Goal: Navigation & Orientation: Understand site structure

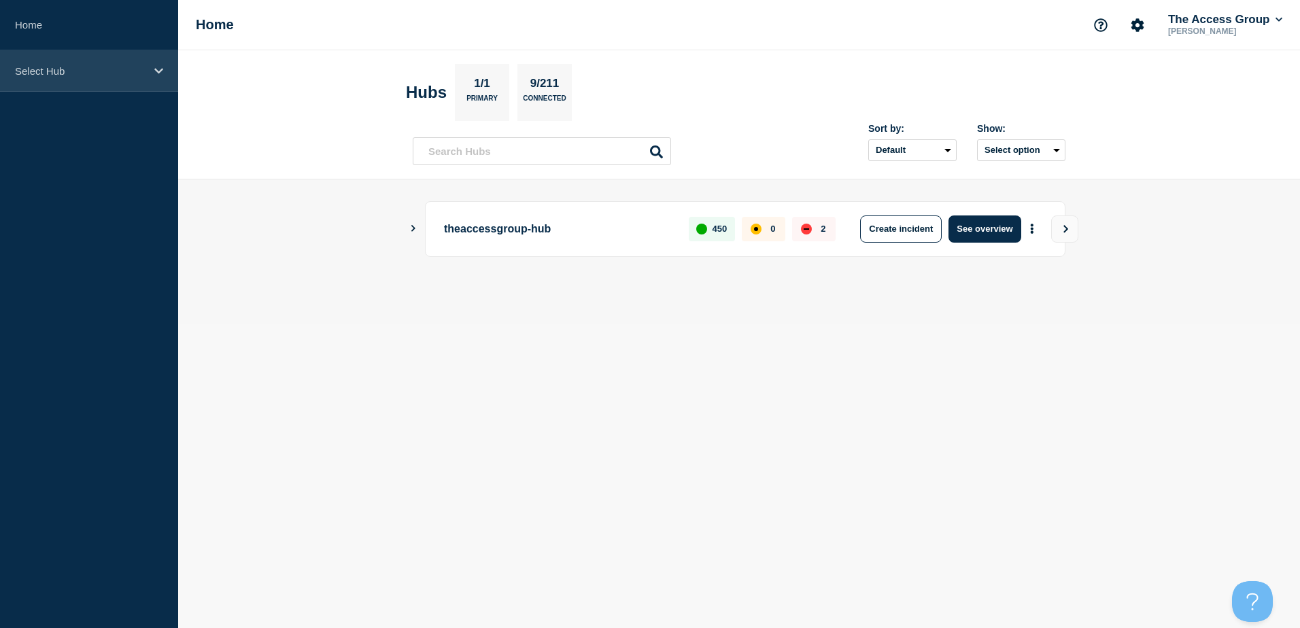
click at [154, 70] on icon at bounding box center [158, 71] width 9 height 10
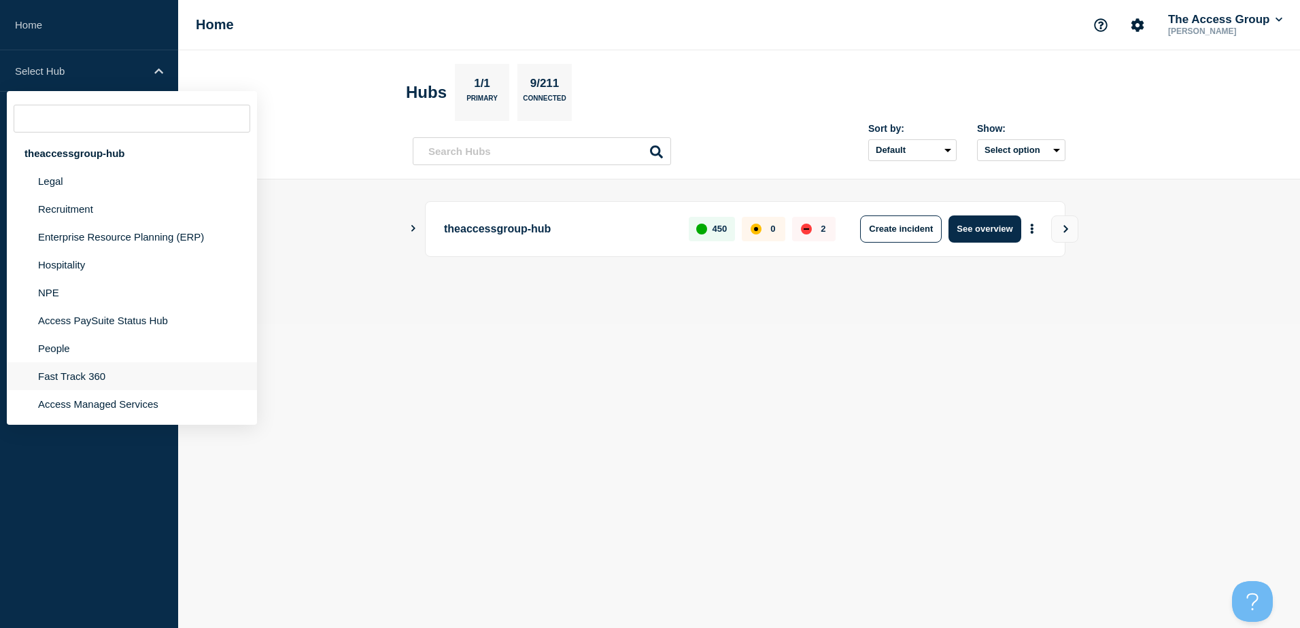
click at [77, 390] on li "Fast Track 360" at bounding box center [132, 404] width 250 height 28
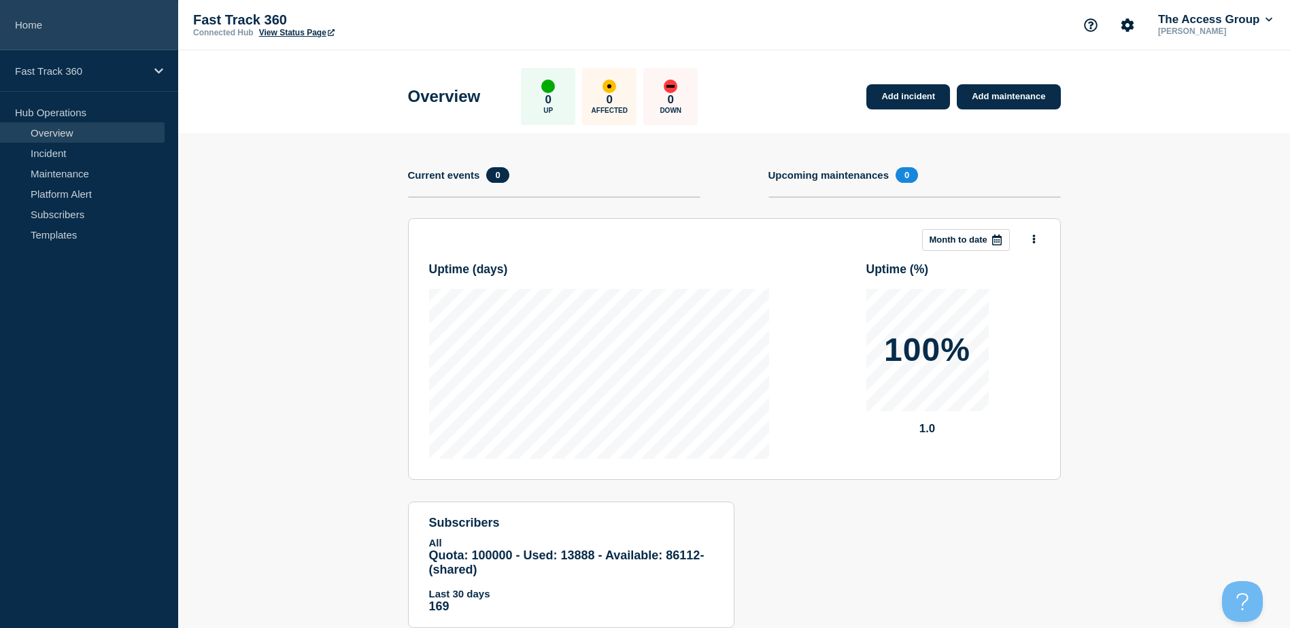
click at [35, 26] on link "Home" at bounding box center [89, 25] width 178 height 50
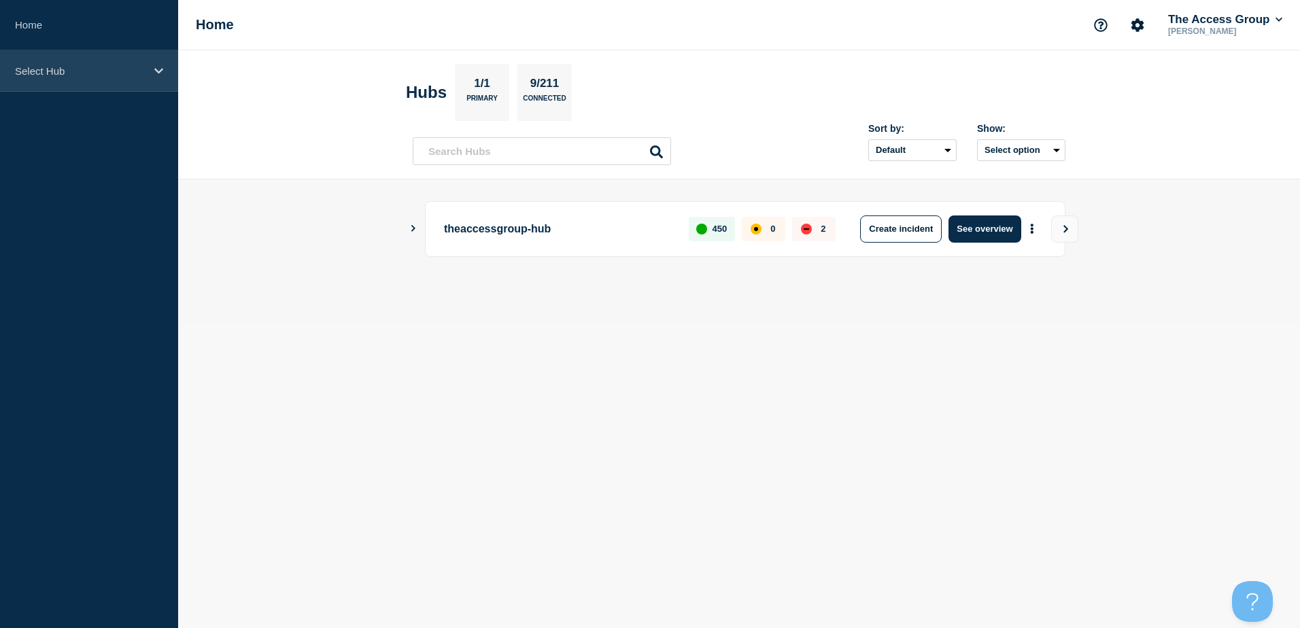
click at [158, 70] on icon at bounding box center [158, 71] width 9 height 10
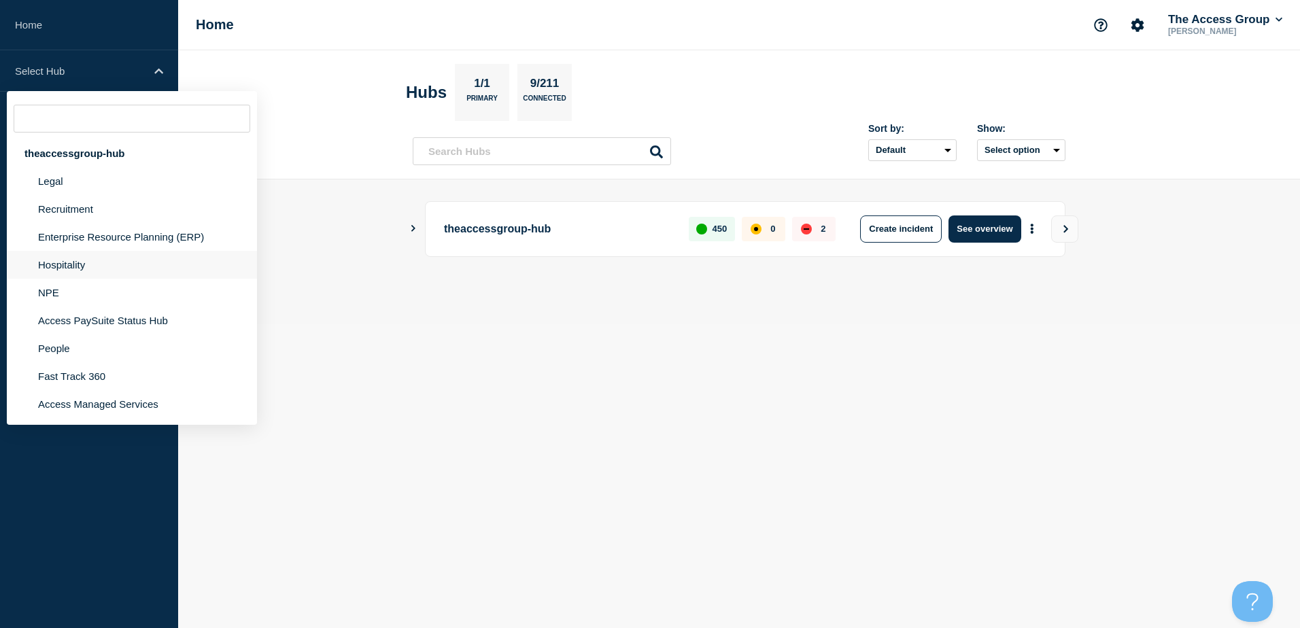
click at [61, 279] on li "Hospitality" at bounding box center [132, 293] width 250 height 28
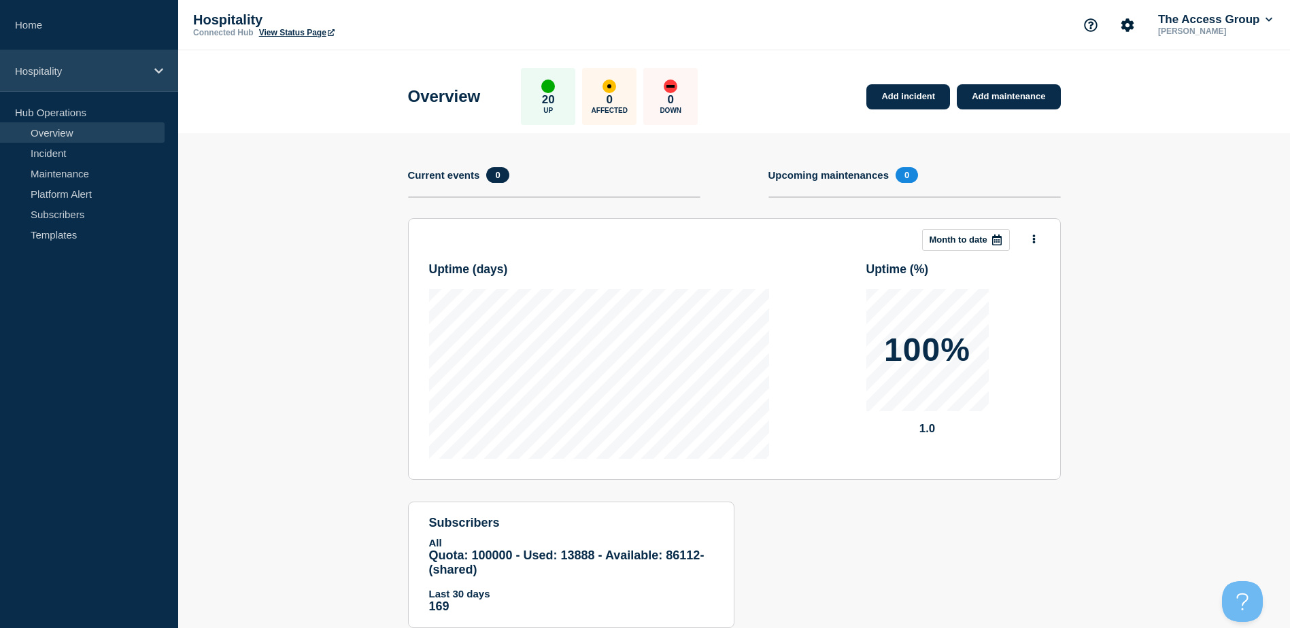
click at [160, 73] on icon at bounding box center [158, 71] width 9 height 10
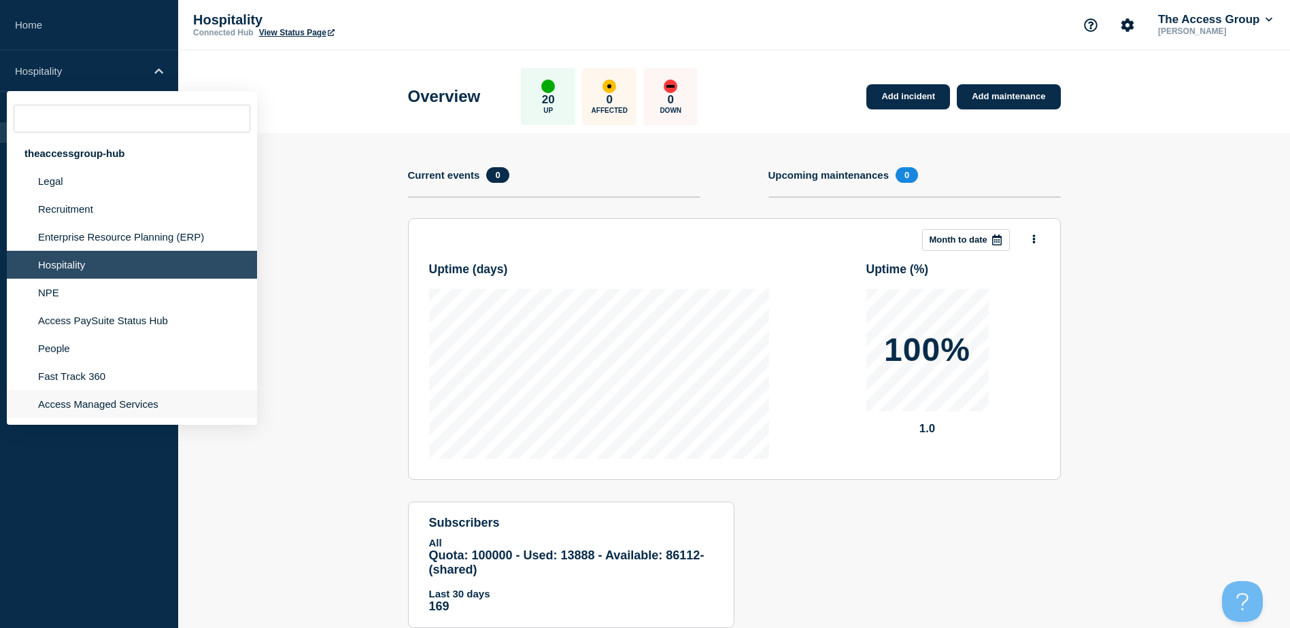
click at [53, 404] on li "Access Managed Services" at bounding box center [132, 404] width 250 height 28
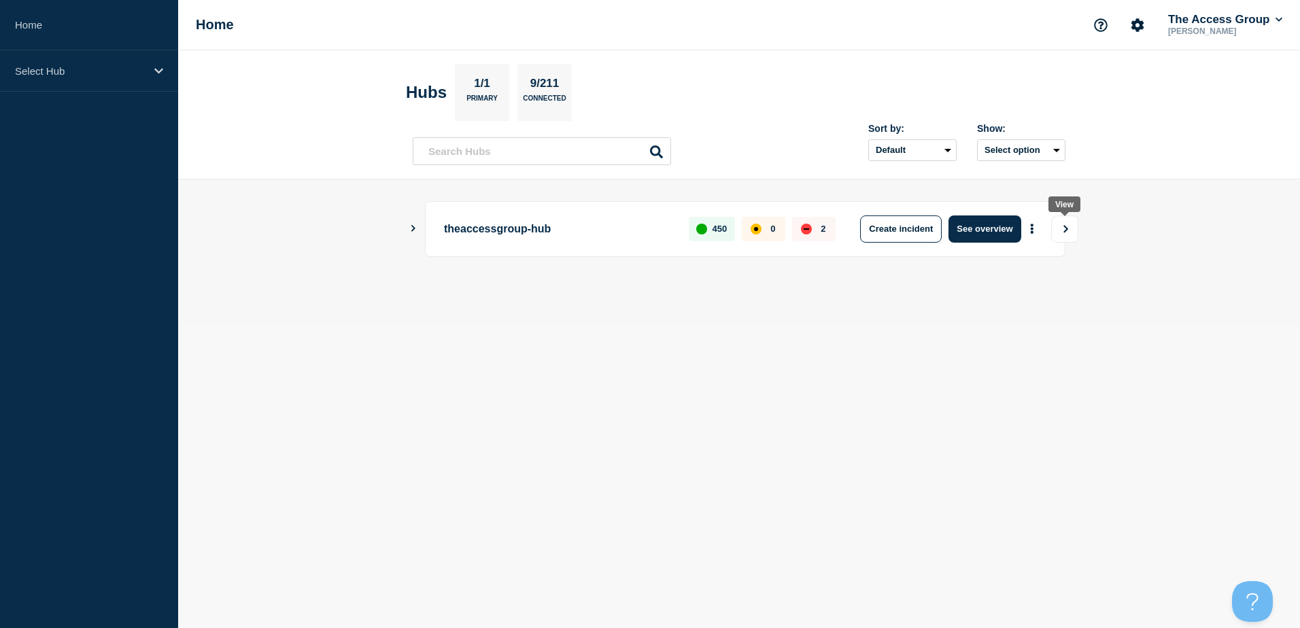
click at [1065, 228] on icon "View" at bounding box center [1066, 228] width 5 height 7
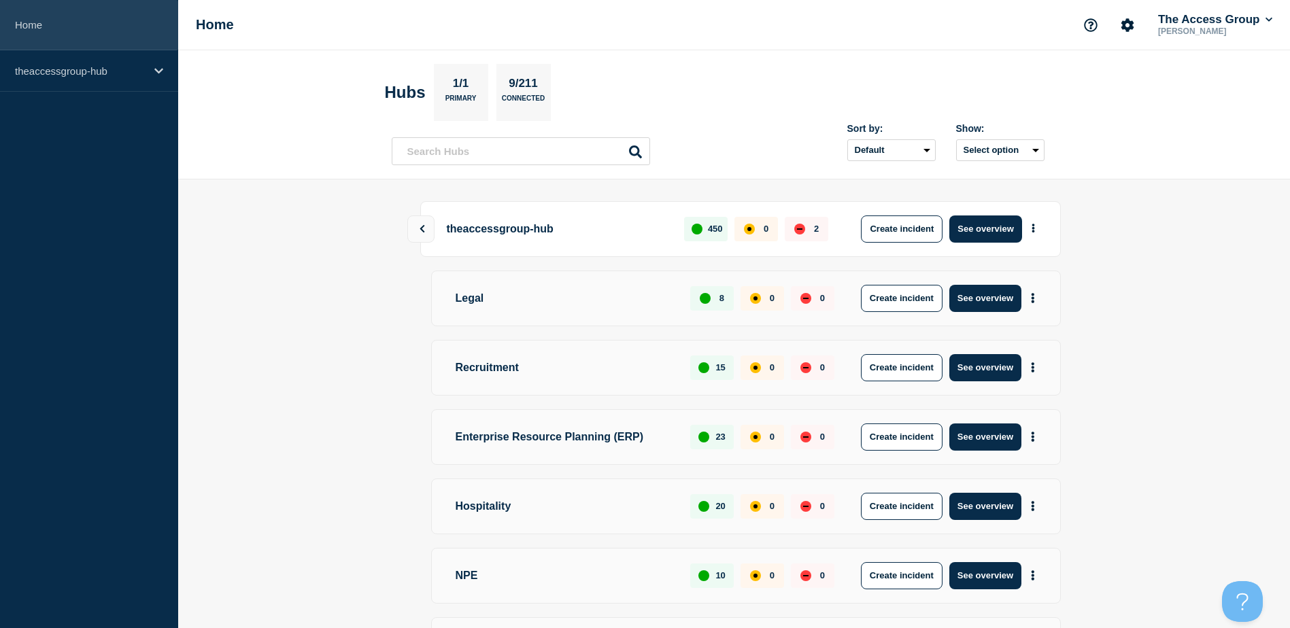
click at [31, 22] on link "Home" at bounding box center [89, 25] width 178 height 50
